Goal: Transaction & Acquisition: Download file/media

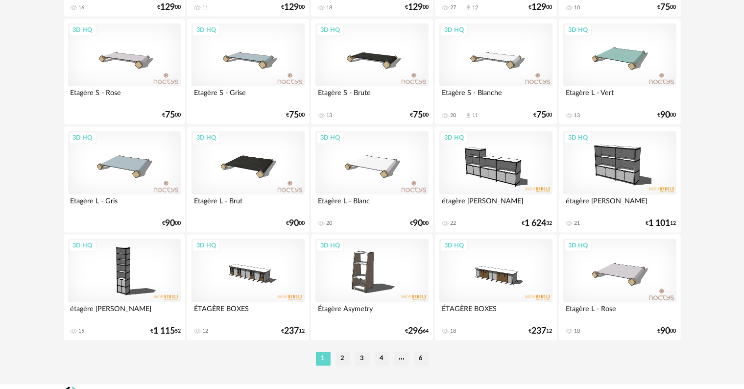
scroll to position [1973, 0]
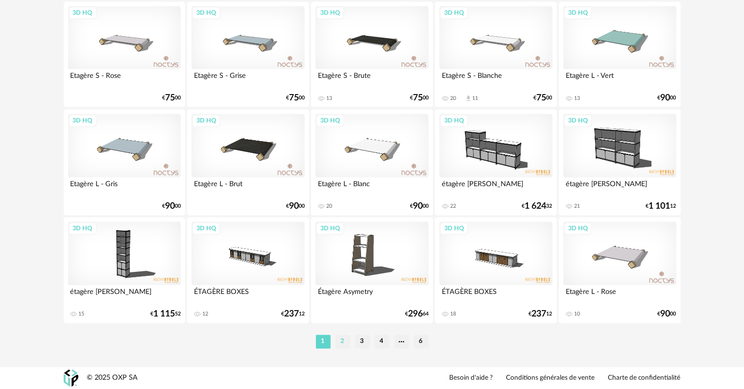
click at [345, 341] on li "2" at bounding box center [343, 342] width 15 height 14
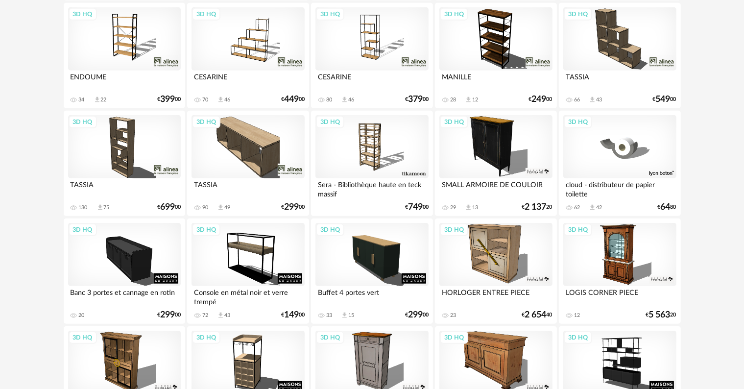
scroll to position [571, 0]
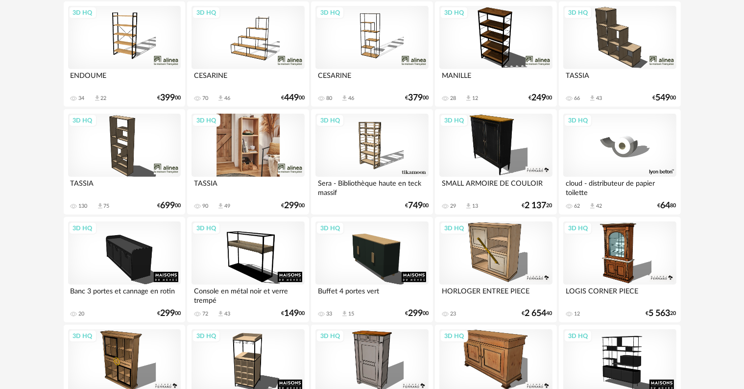
click at [231, 150] on div "3D HQ" at bounding box center [248, 146] width 113 height 64
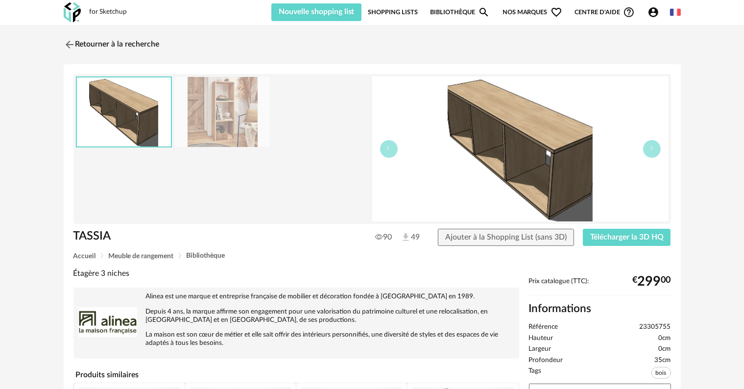
click at [224, 125] on img at bounding box center [222, 112] width 95 height 70
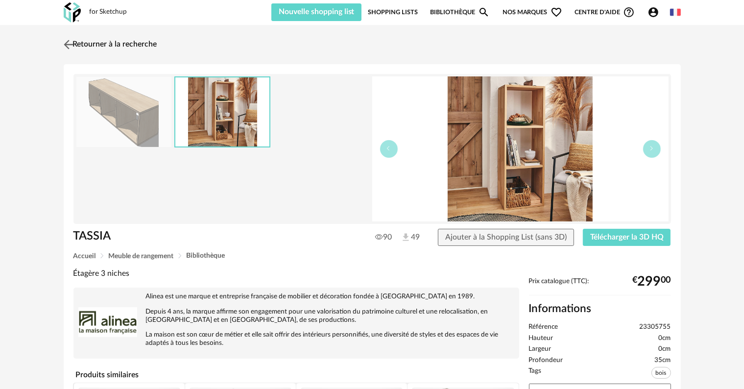
click at [69, 41] on img at bounding box center [68, 44] width 14 height 14
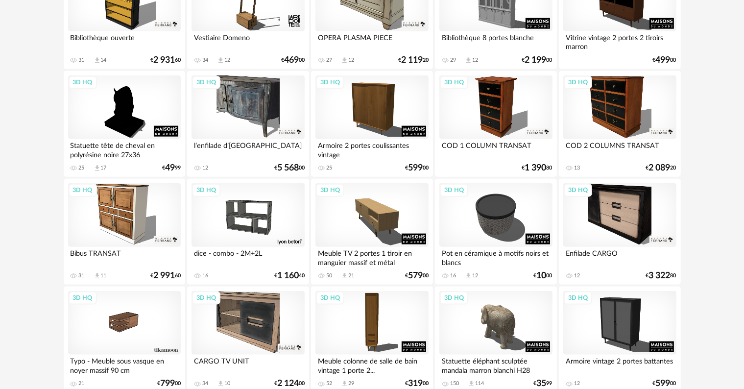
scroll to position [1225, 0]
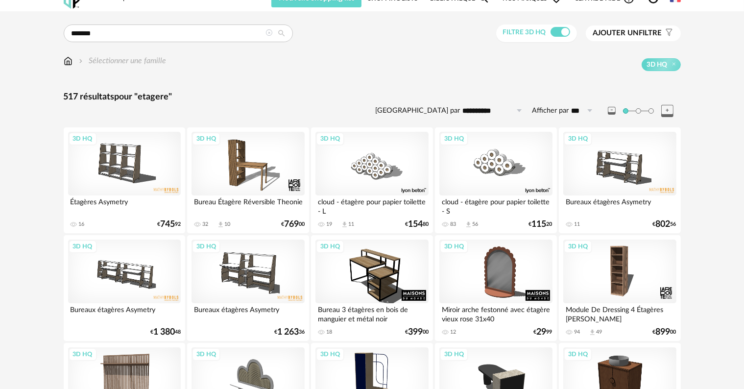
scroll to position [0, 0]
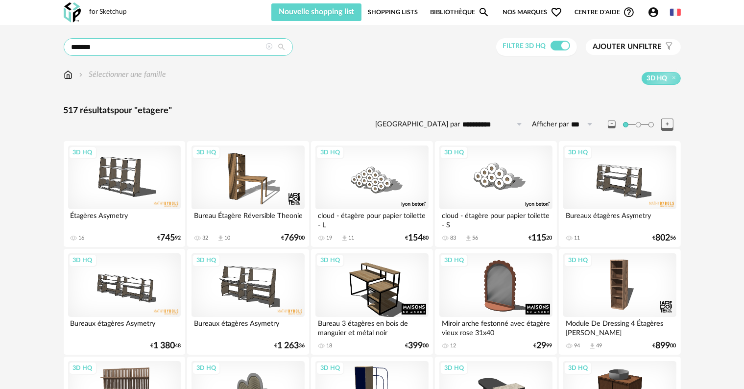
click at [140, 43] on input "*******" at bounding box center [178, 47] width 229 height 18
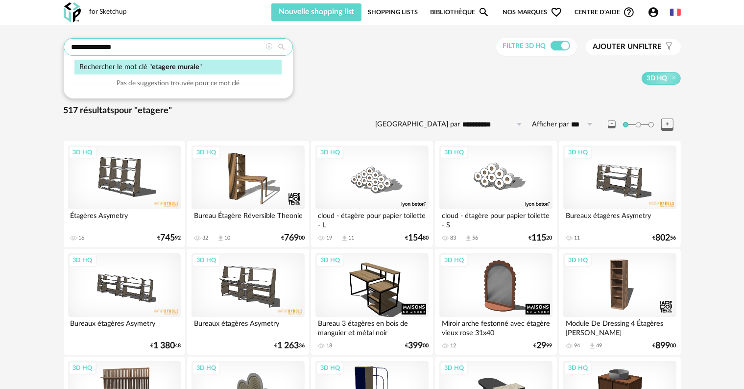
type input "**********"
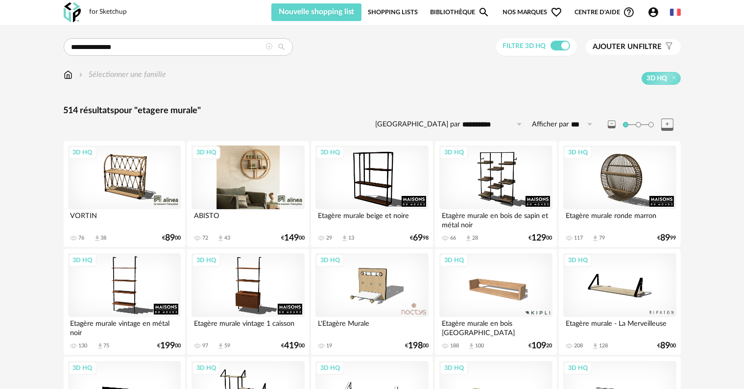
click at [262, 180] on div "3D HQ" at bounding box center [248, 177] width 113 height 64
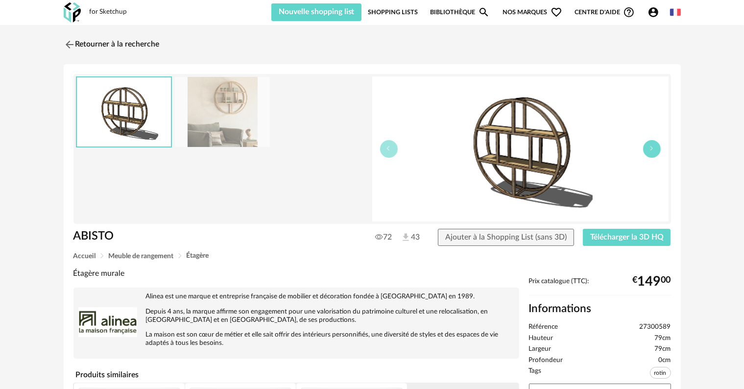
click at [654, 149] on icon "button" at bounding box center [652, 148] width 6 height 6
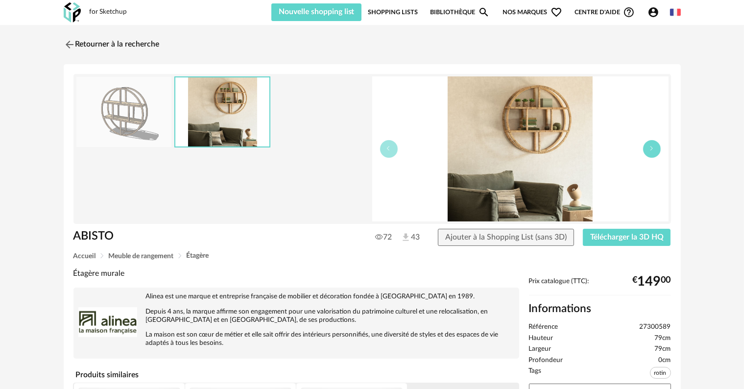
click at [653, 149] on icon "button" at bounding box center [652, 148] width 6 height 6
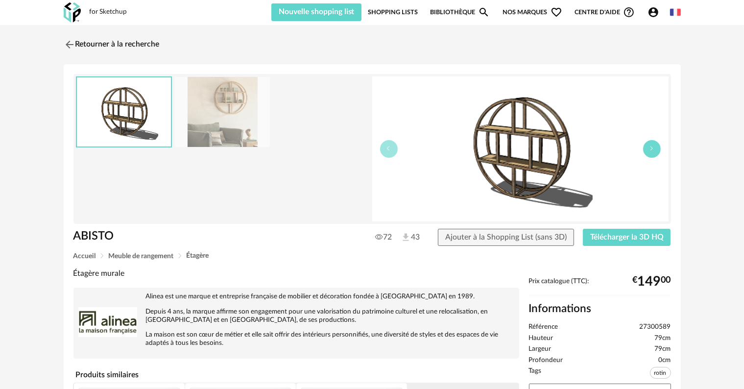
click at [653, 149] on icon "button" at bounding box center [652, 148] width 6 height 6
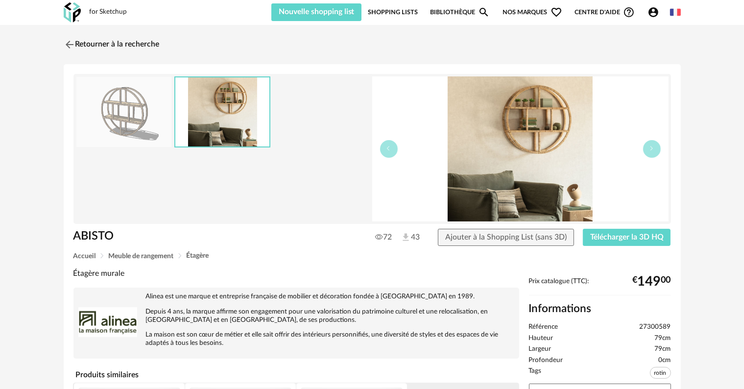
click at [553, 163] on img at bounding box center [520, 148] width 296 height 145
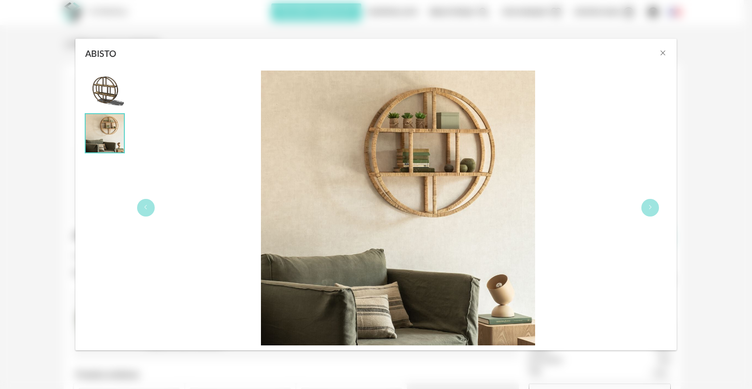
click at [432, 162] on img "ABISTO" at bounding box center [398, 208] width 275 height 275
click at [663, 53] on icon "Close" at bounding box center [663, 53] width 8 height 8
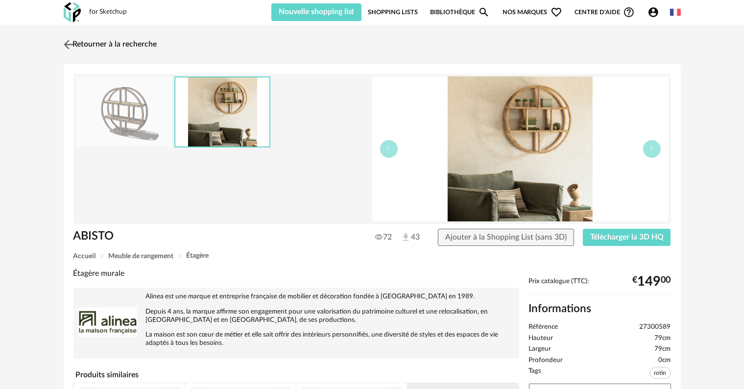
click at [69, 41] on img at bounding box center [68, 44] width 14 height 14
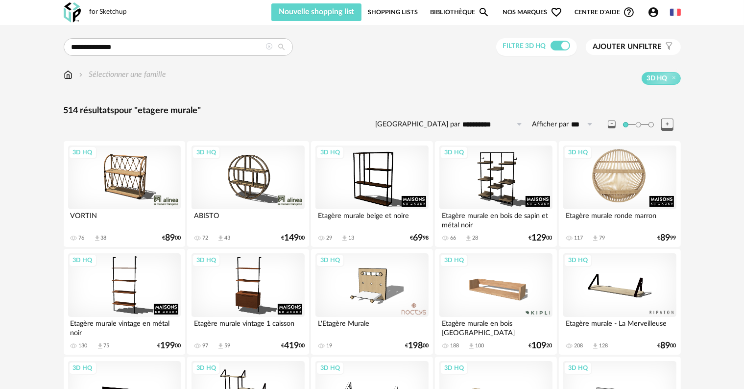
click at [634, 177] on div "3D HQ" at bounding box center [619, 177] width 113 height 64
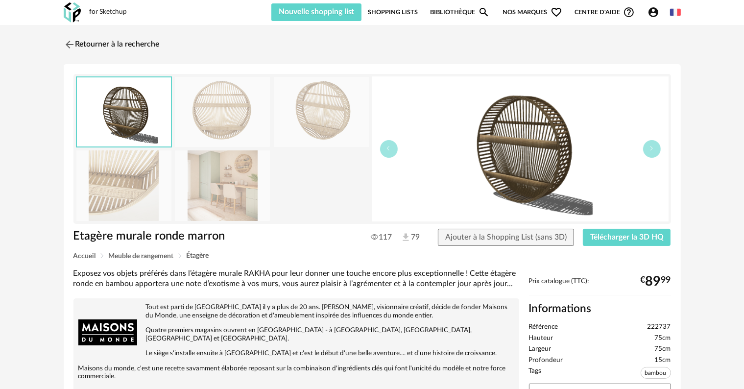
click at [552, 168] on img at bounding box center [520, 148] width 296 height 145
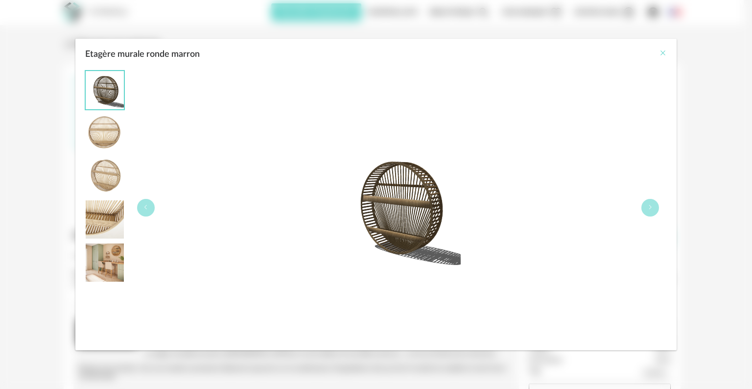
click at [664, 53] on icon "Close" at bounding box center [663, 53] width 8 height 8
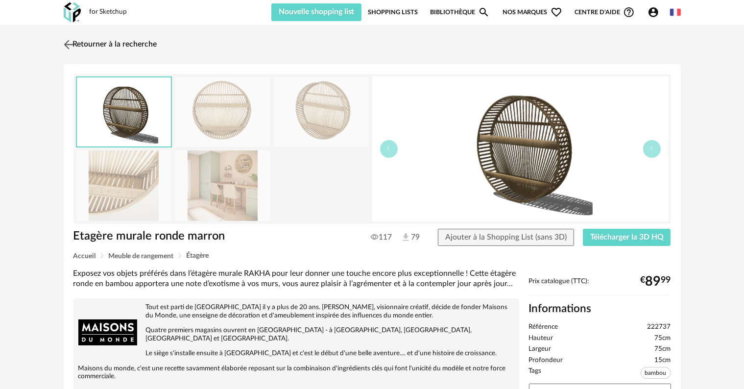
click at [69, 44] on img at bounding box center [68, 44] width 14 height 14
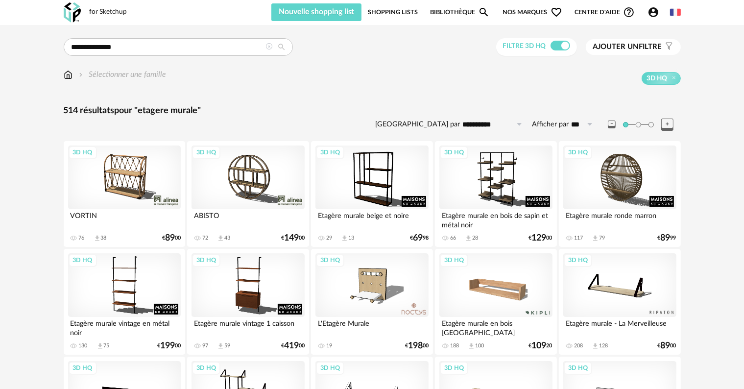
scroll to position [81, 0]
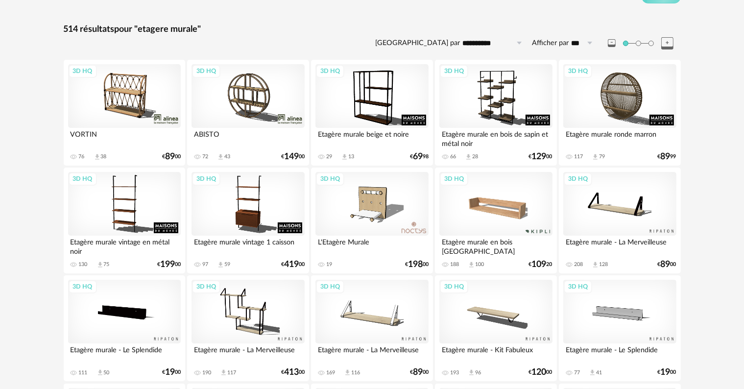
click at [250, 302] on div "3D HQ" at bounding box center [248, 312] width 113 height 64
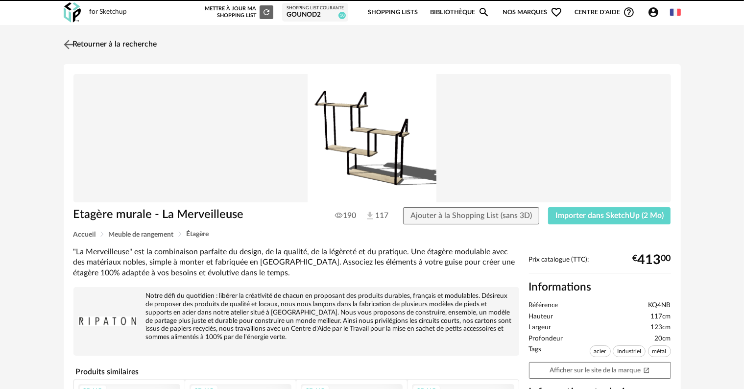
click at [110, 43] on link "Retourner à la recherche" at bounding box center [109, 45] width 96 height 22
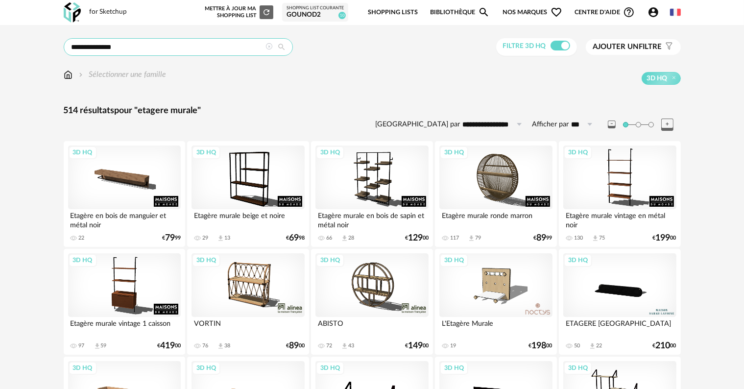
drag, startPoint x: 137, startPoint y: 52, endPoint x: 0, endPoint y: 37, distance: 137.5
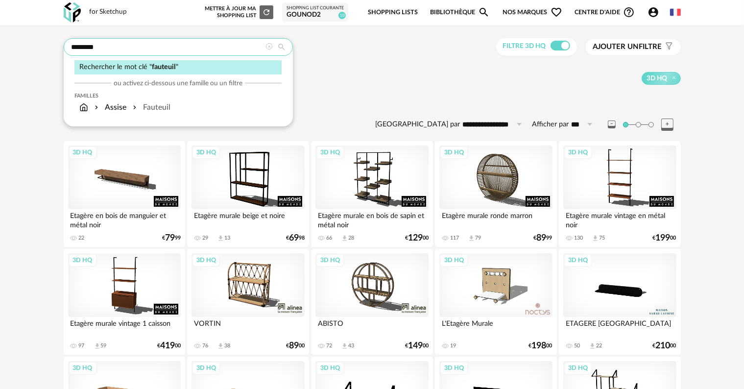
type input "********"
type input "**********"
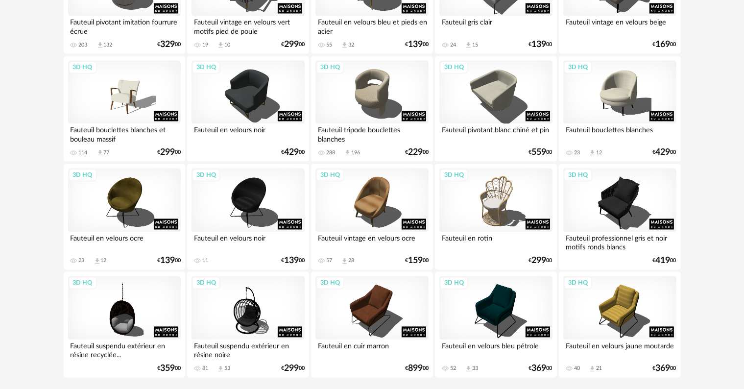
scroll to position [1959, 0]
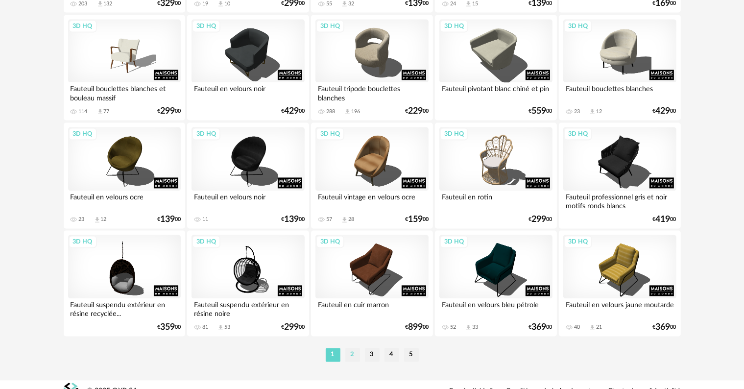
click at [350, 356] on li "2" at bounding box center [352, 355] width 15 height 14
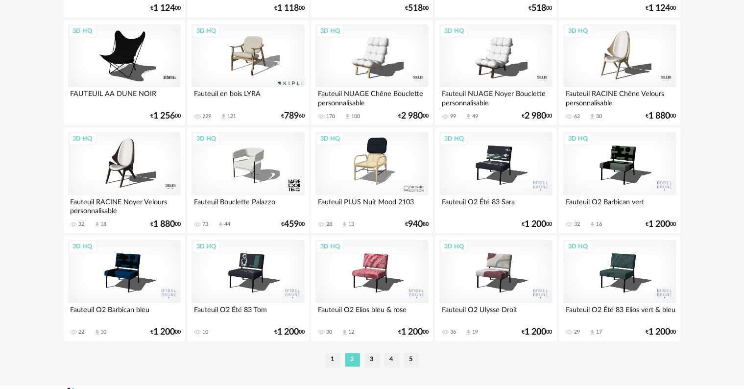
scroll to position [1972, 0]
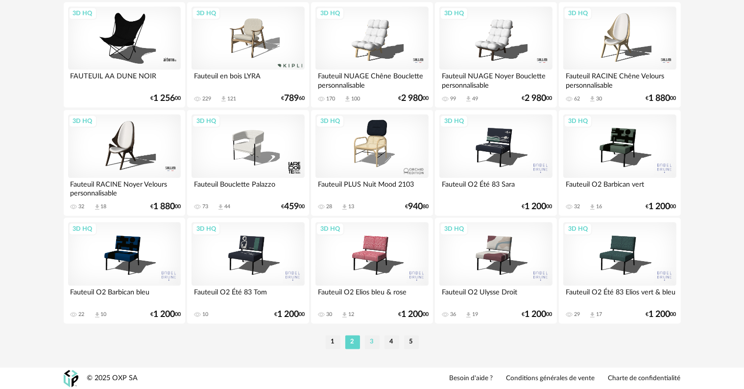
click at [369, 342] on li "3" at bounding box center [372, 342] width 15 height 14
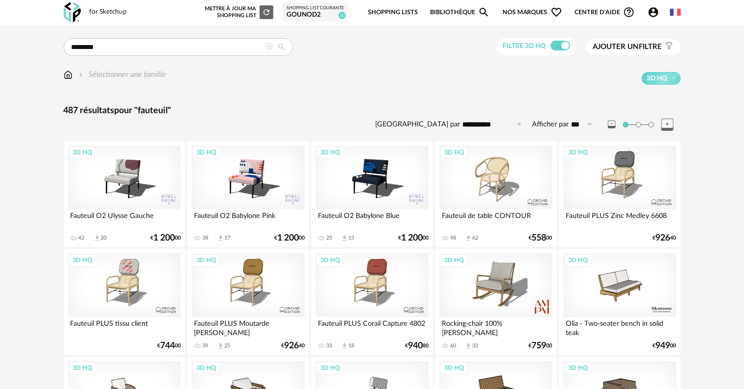
click at [385, 283] on div "3D HQ" at bounding box center [371, 285] width 113 height 64
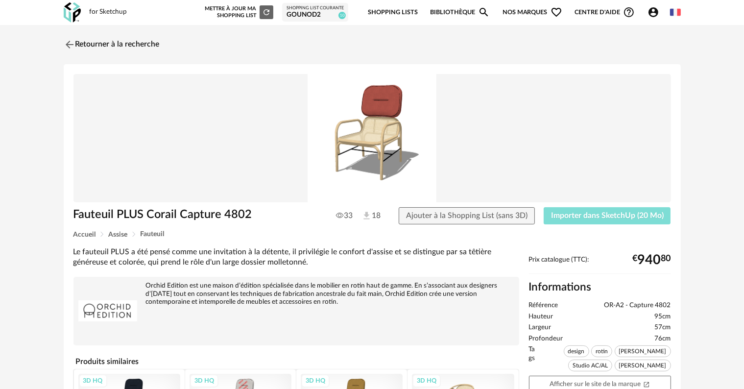
click at [600, 214] on span "Importer dans SketchUp (20 Mo)" at bounding box center [607, 216] width 113 height 8
